Goal: Transaction & Acquisition: Purchase product/service

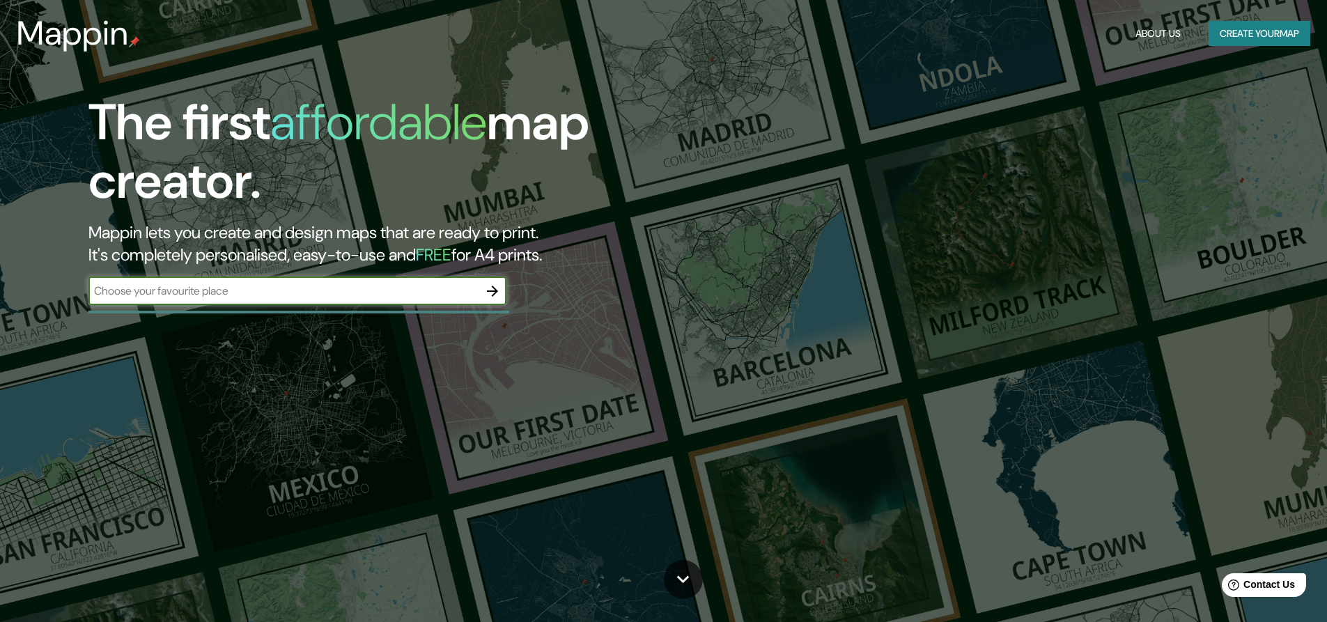
click at [493, 287] on icon "button" at bounding box center [492, 291] width 11 height 11
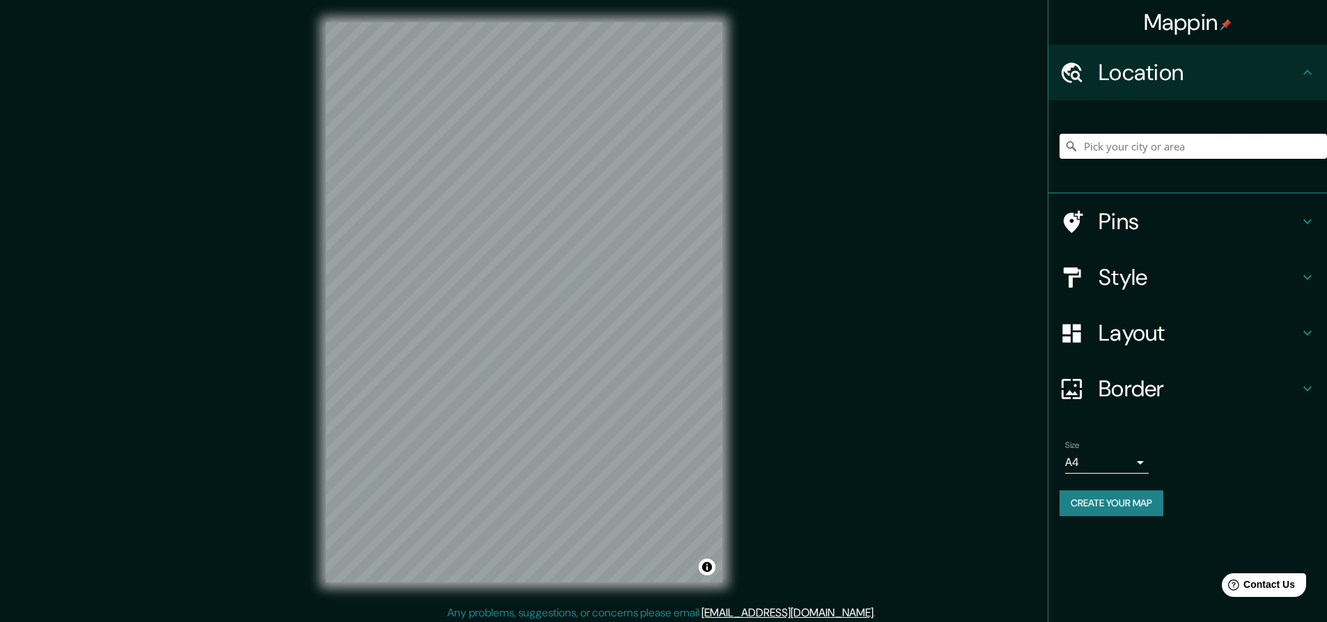
click at [1119, 155] on input "Pick your city or area" at bounding box center [1194, 146] width 268 height 25
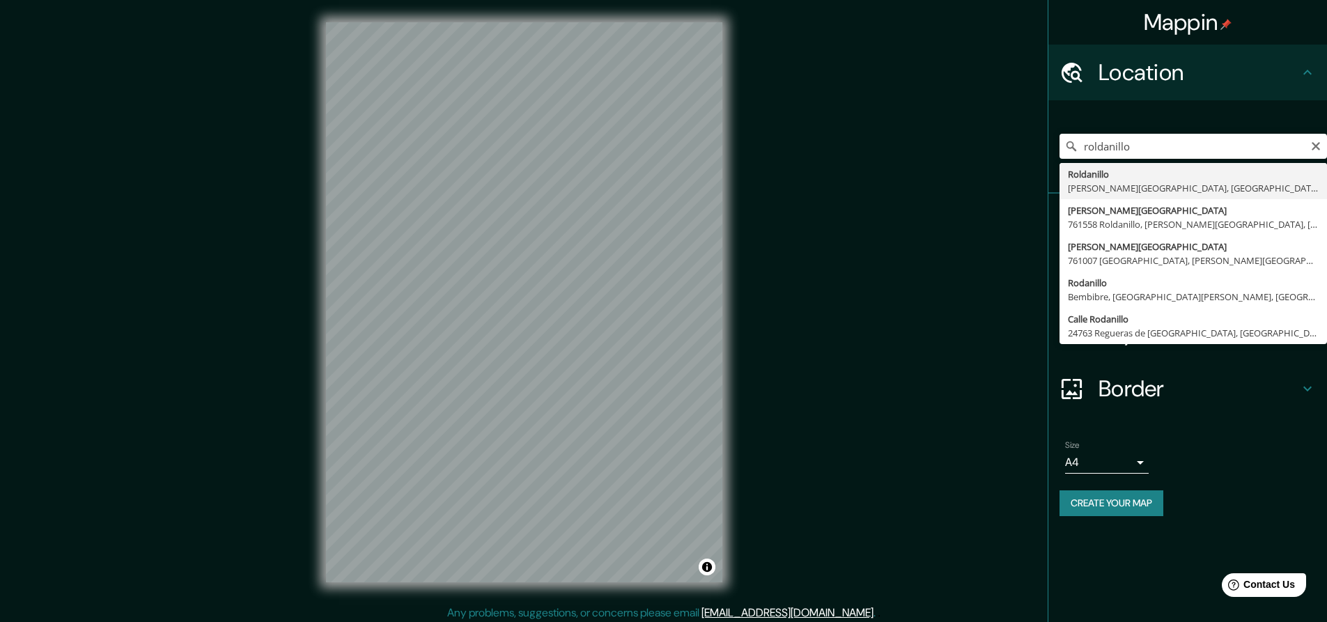
type input "Roldanillo, [PERSON_NAME][GEOGRAPHIC_DATA], [GEOGRAPHIC_DATA]"
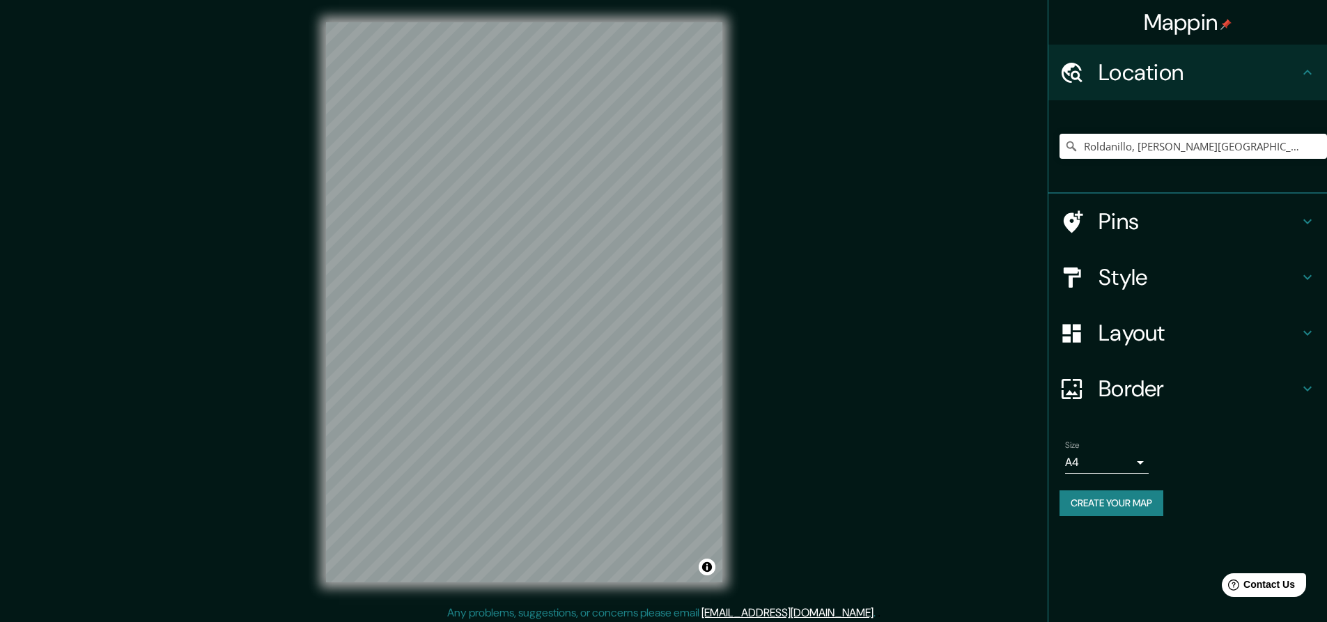
click at [1128, 280] on h4 "Style" at bounding box center [1199, 277] width 201 height 28
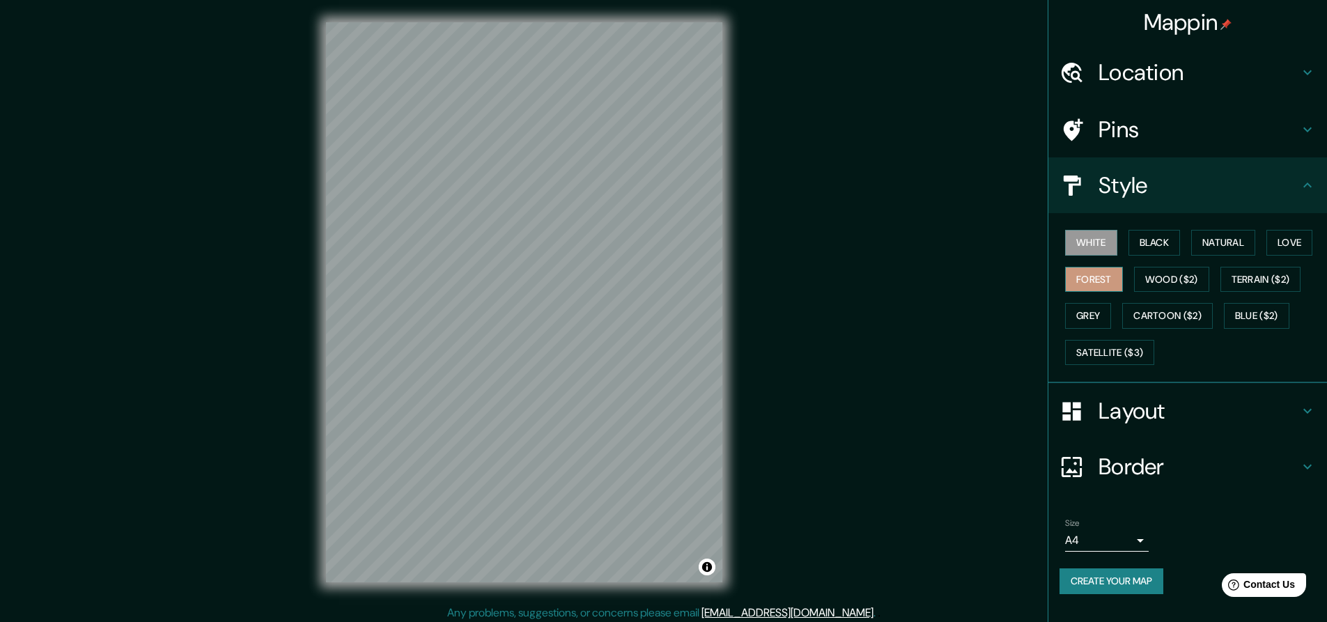
click at [1102, 286] on button "Forest" at bounding box center [1094, 280] width 58 height 26
drag, startPoint x: 1143, startPoint y: 249, endPoint x: 1148, endPoint y: 245, distance: 7.4
click at [1145, 247] on button "Black" at bounding box center [1155, 243] width 52 height 26
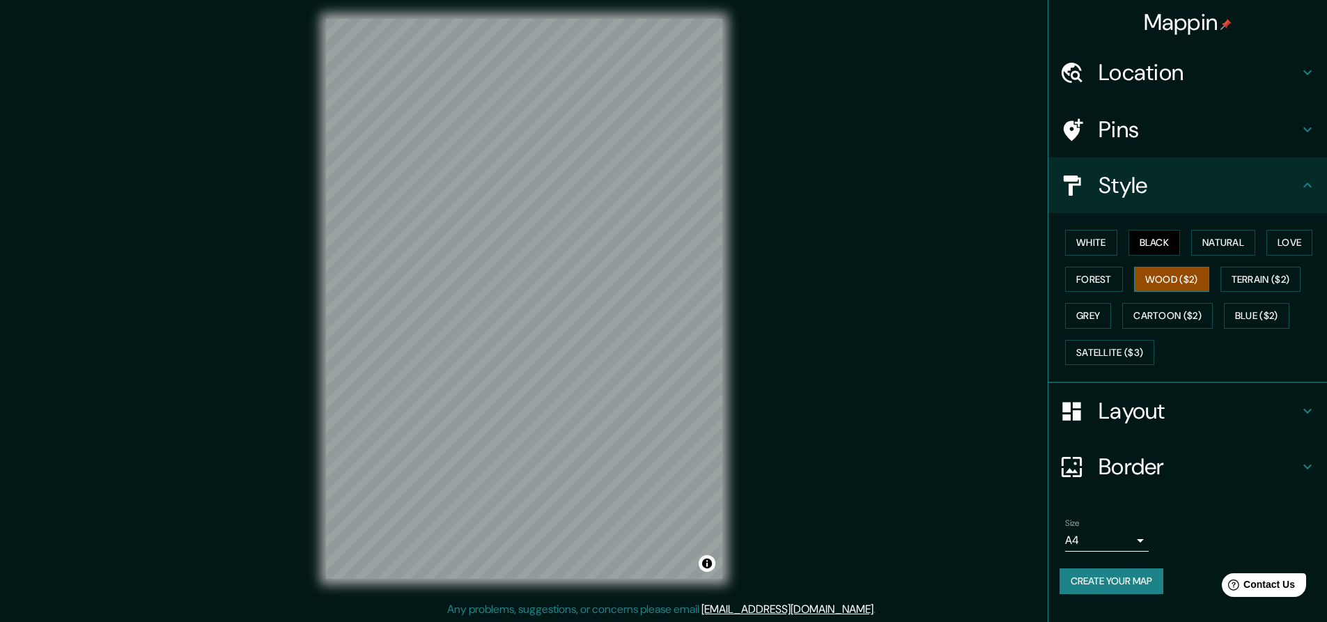
scroll to position [5, 0]
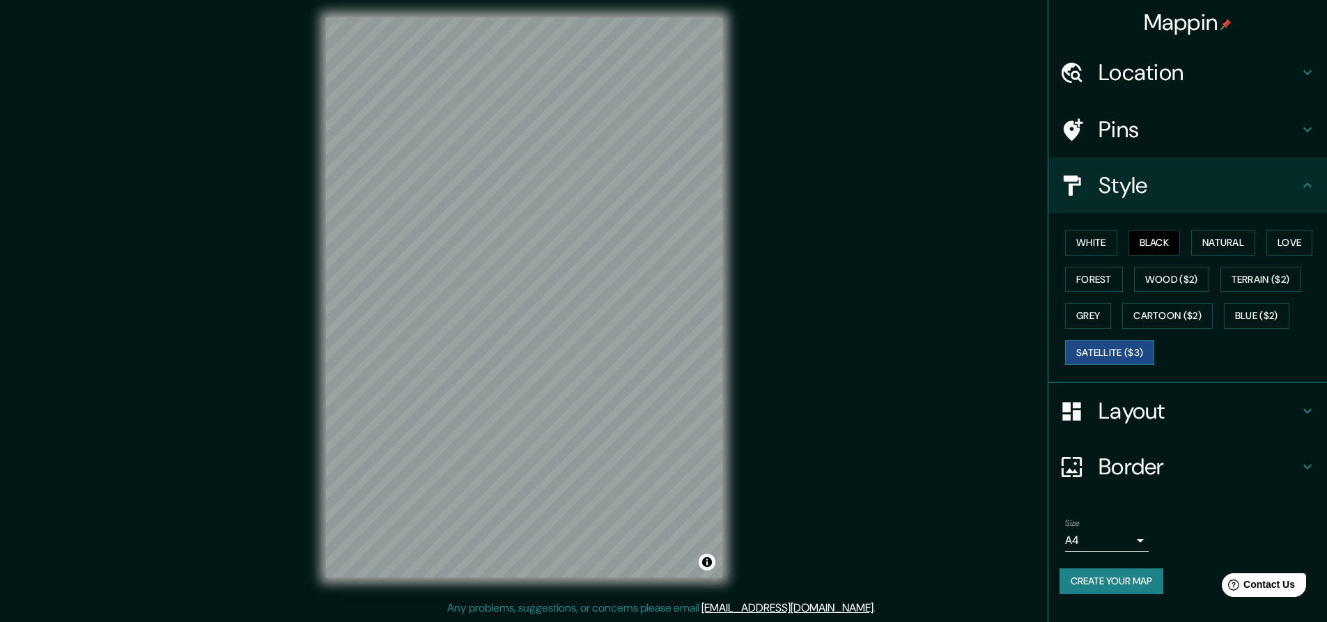
click at [1148, 349] on button "Satellite ($3)" at bounding box center [1109, 353] width 89 height 26
click at [1177, 332] on div "White Black Natural Love Forest Wood ($2) Terrain ($2) Grey Cartoon ($2) Blue (…" at bounding box center [1194, 297] width 268 height 146
click at [1184, 321] on button "Cartoon ($2)" at bounding box center [1167, 316] width 91 height 26
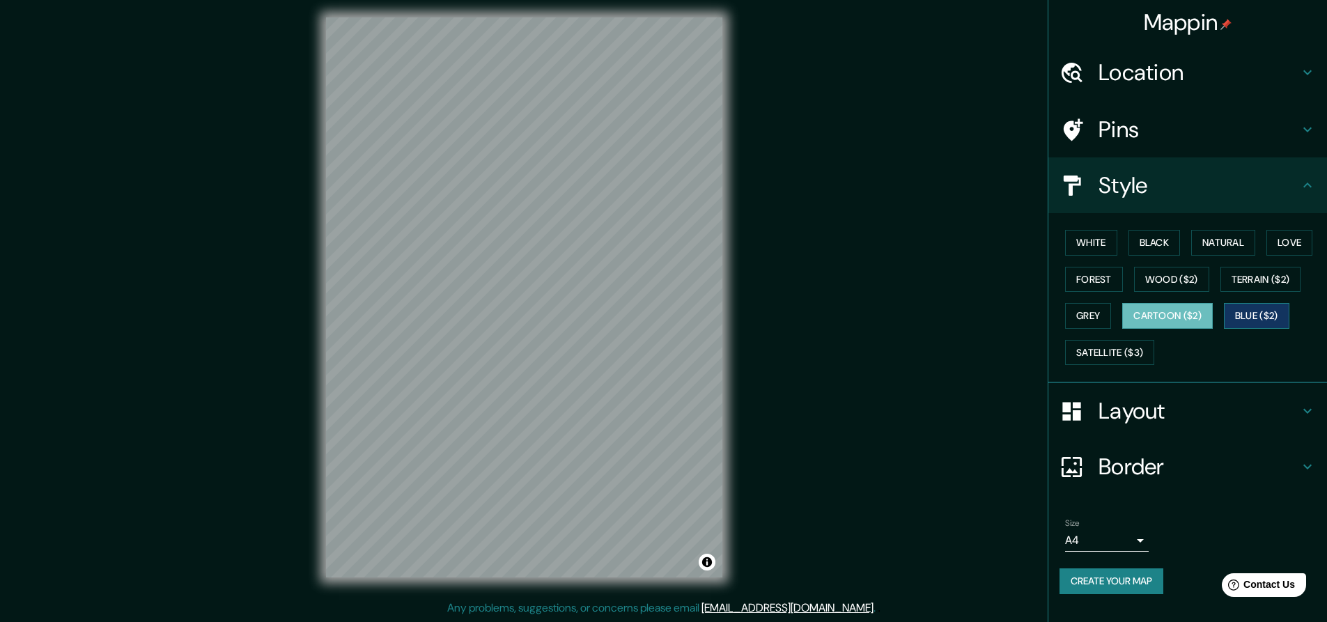
click at [1265, 311] on button "Blue ($2)" at bounding box center [1256, 316] width 65 height 26
click at [1272, 281] on button "Terrain ($2)" at bounding box center [1261, 280] width 81 height 26
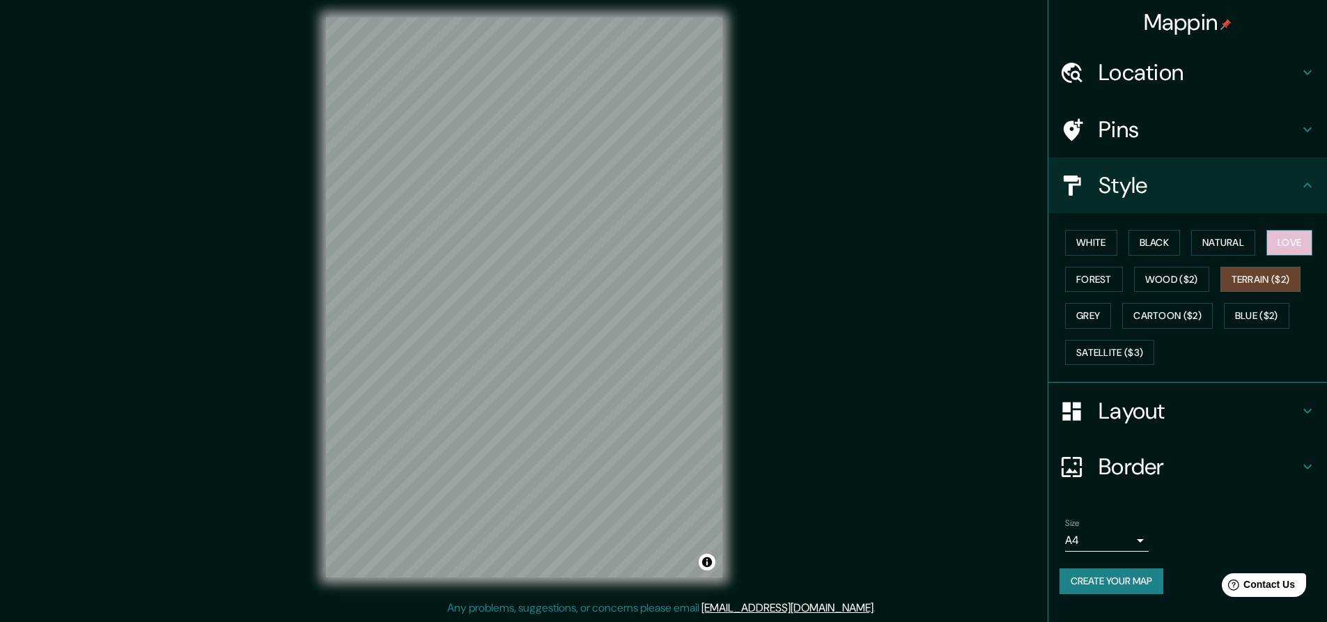
click at [1280, 236] on button "Love" at bounding box center [1290, 243] width 46 height 26
click at [1203, 242] on button "Natural" at bounding box center [1223, 243] width 64 height 26
click at [1079, 241] on button "White" at bounding box center [1091, 243] width 52 height 26
click at [1159, 246] on button "Black" at bounding box center [1155, 243] width 52 height 26
click at [1093, 245] on button "White" at bounding box center [1091, 243] width 52 height 26
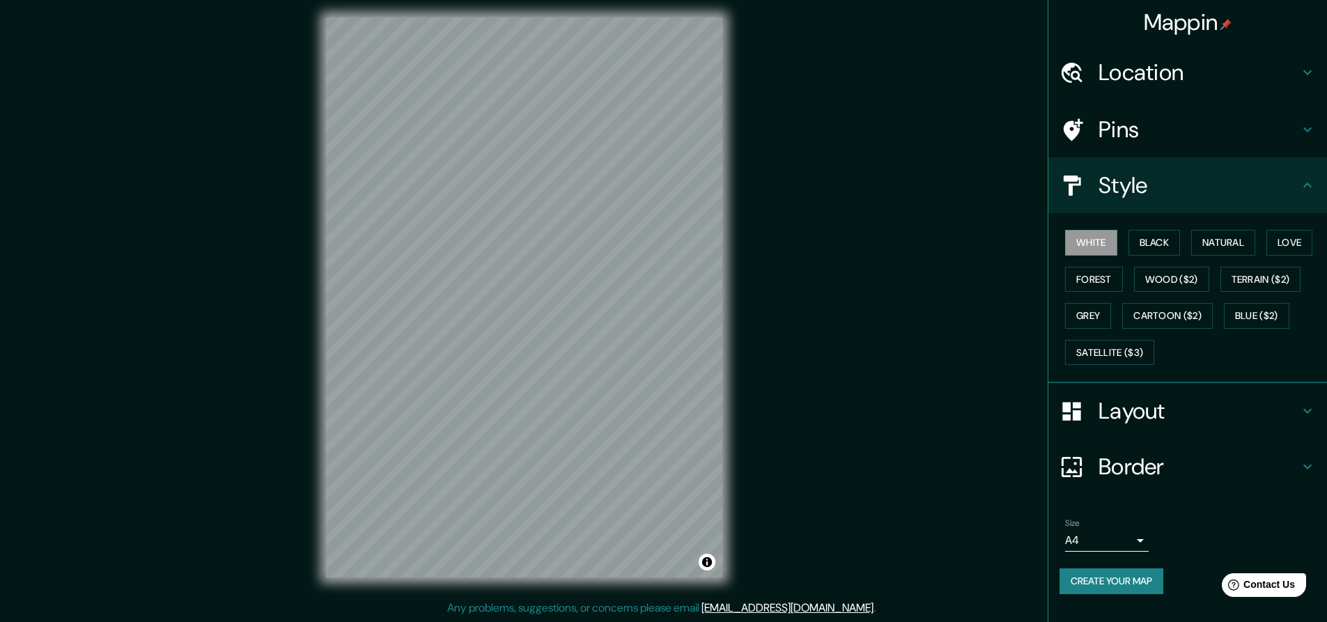
scroll to position [0, 0]
